Goal: Transaction & Acquisition: Purchase product/service

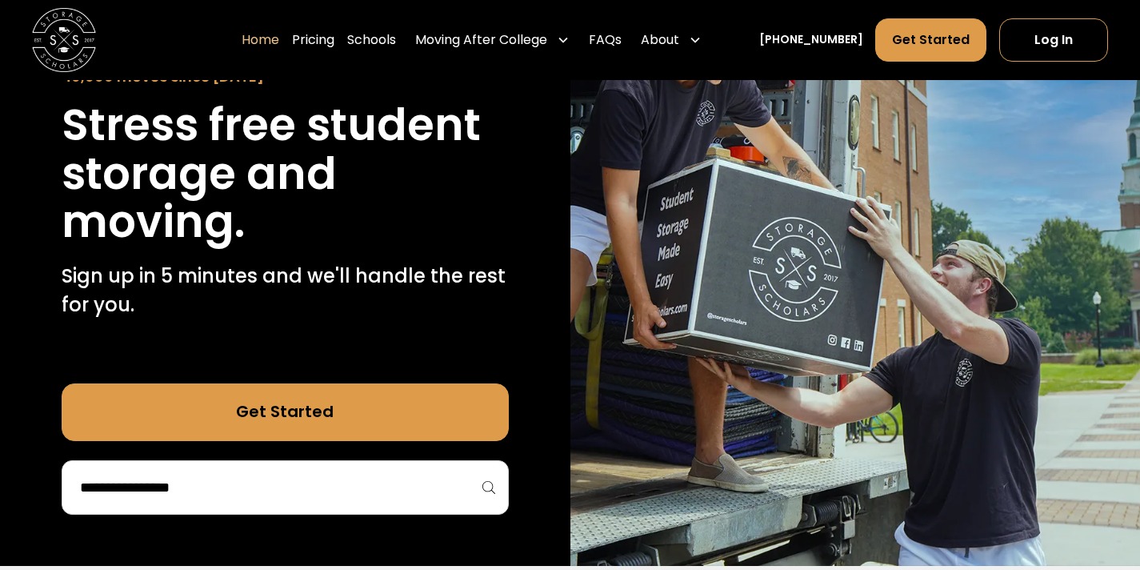
scroll to position [200, 0]
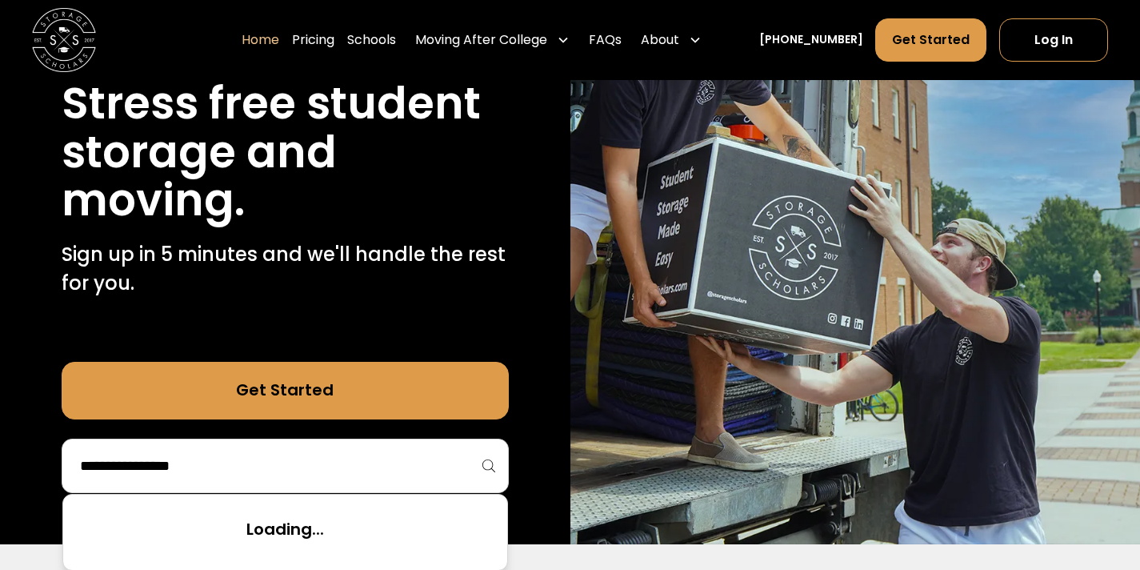
click at [222, 471] on input "search" at bounding box center [285, 465] width 414 height 27
type input "*"
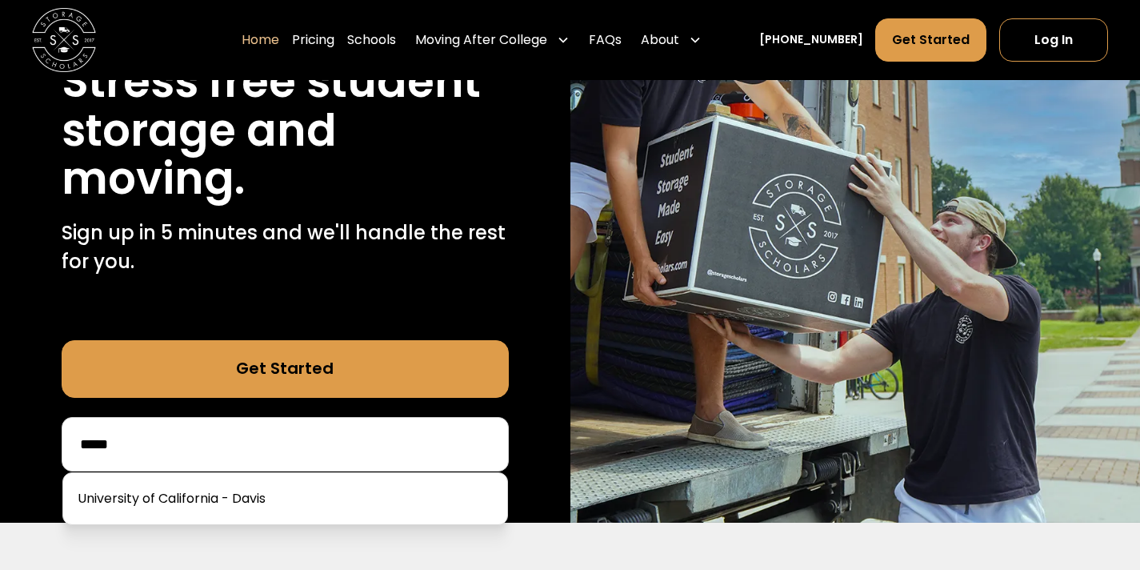
scroll to position [223, 0]
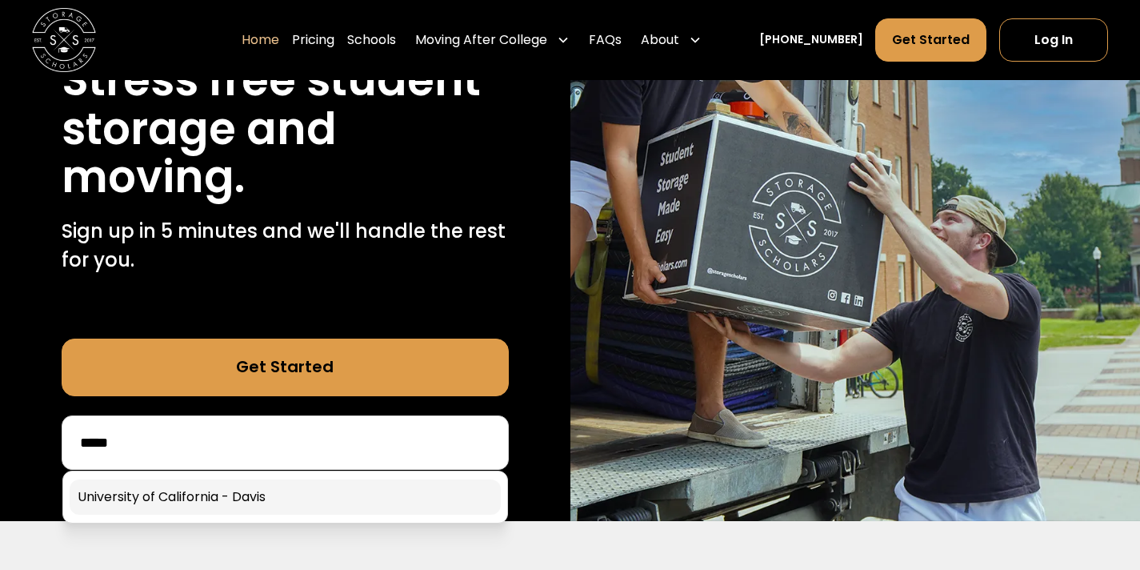
type input "*****"
click at [250, 498] on link at bounding box center [285, 496] width 431 height 35
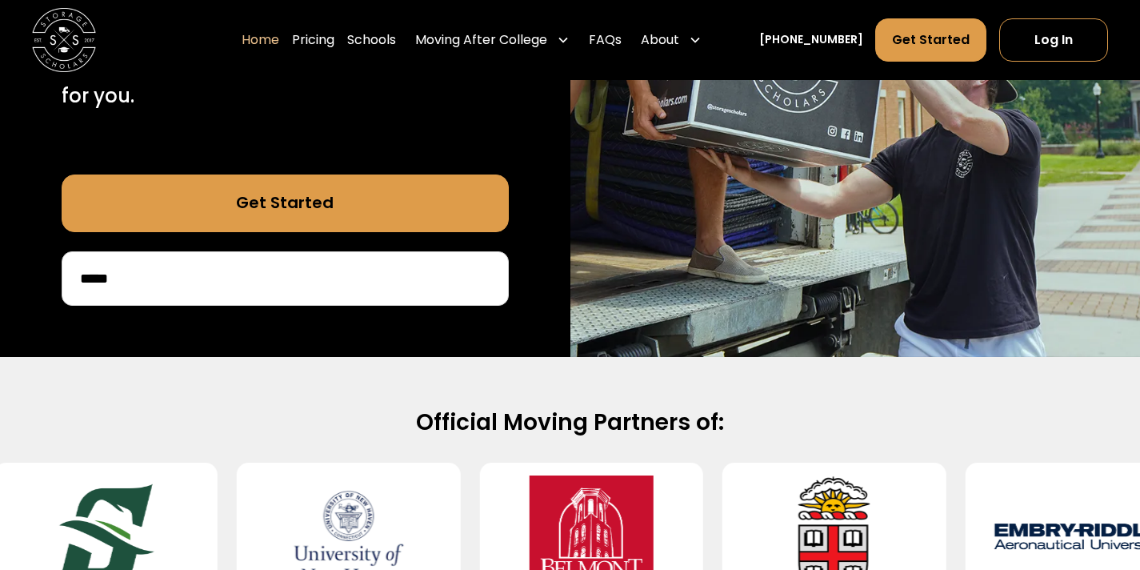
scroll to position [478, 0]
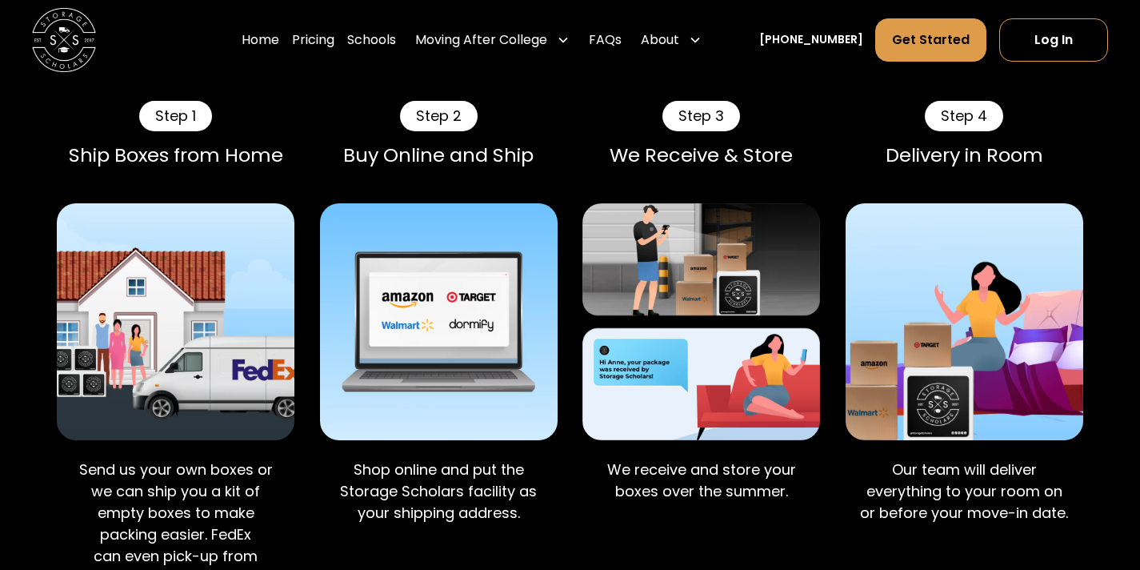
scroll to position [1079, 0]
click at [386, 342] on img at bounding box center [439, 322] width 238 height 238
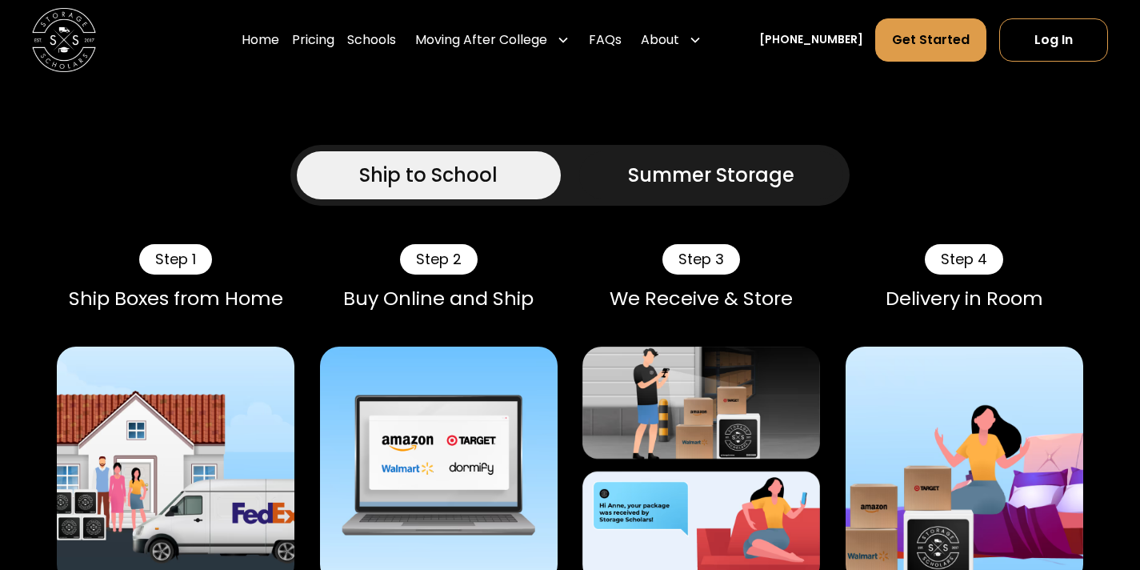
scroll to position [935, 0]
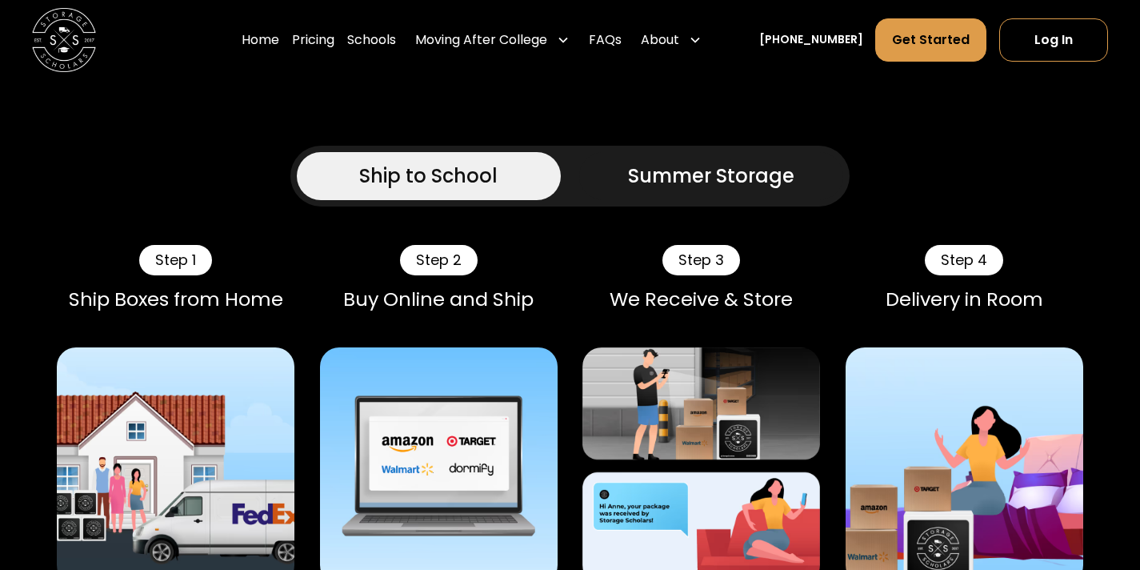
click at [426, 245] on div "Step 2" at bounding box center [439, 260] width 78 height 30
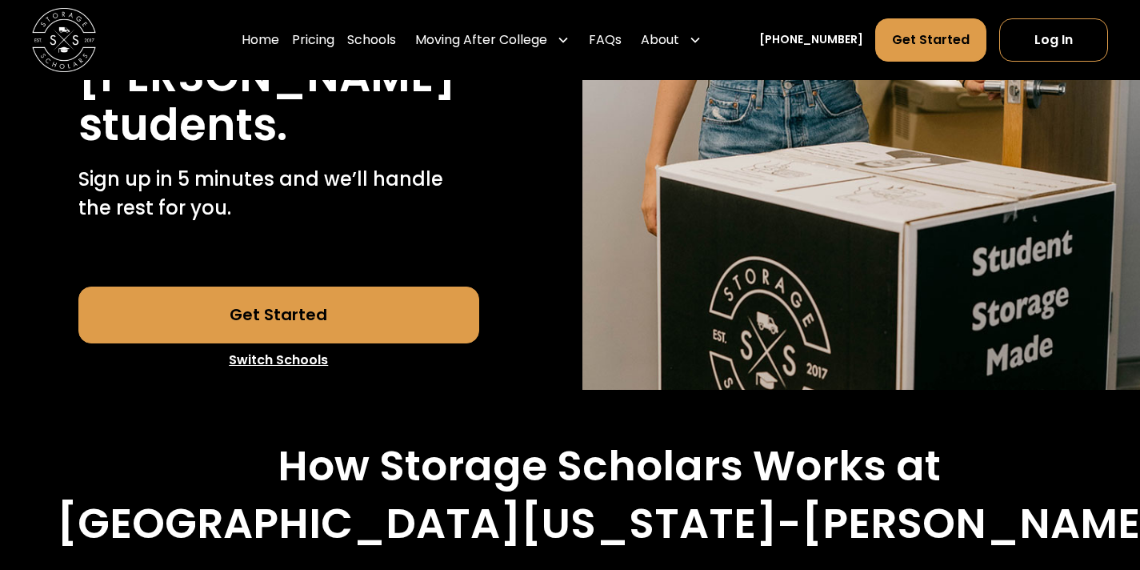
scroll to position [411, 0]
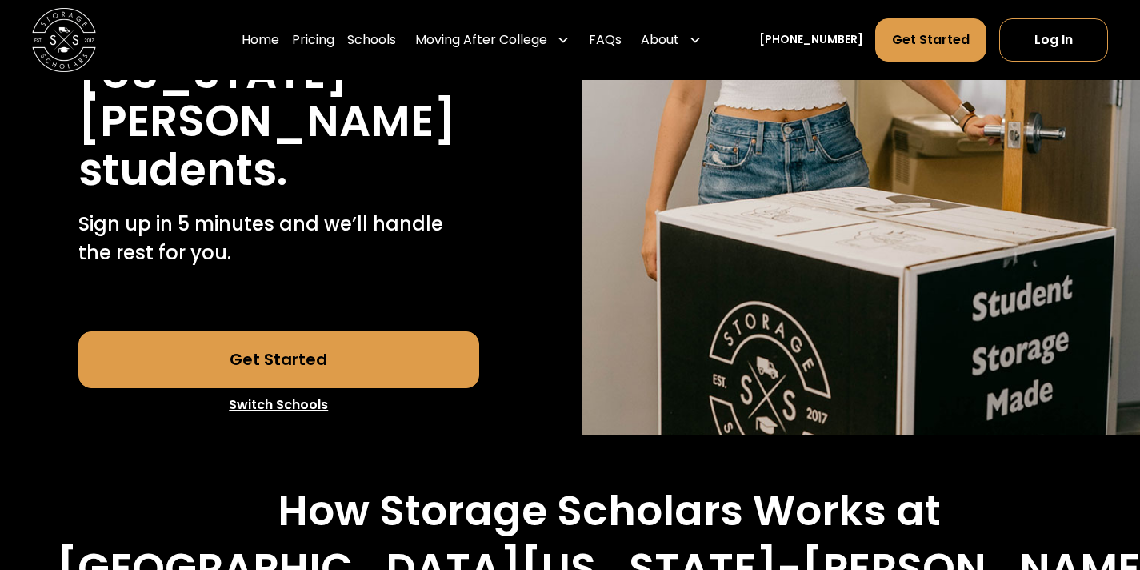
click at [404, 331] on link "Get Started" at bounding box center [279, 360] width 402 height 58
